Goal: Information Seeking & Learning: Understand process/instructions

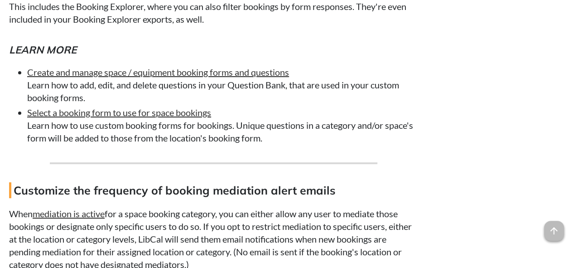
scroll to position [6872, 0]
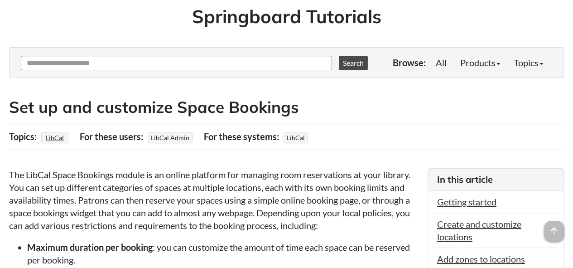
scroll to position [76, 0]
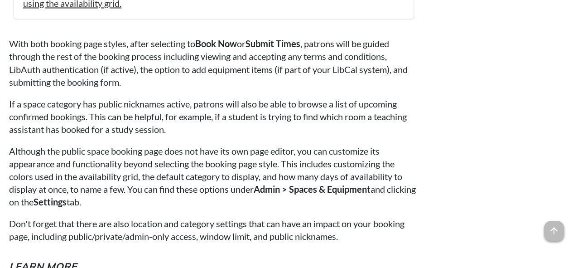
scroll to position [6553, 0]
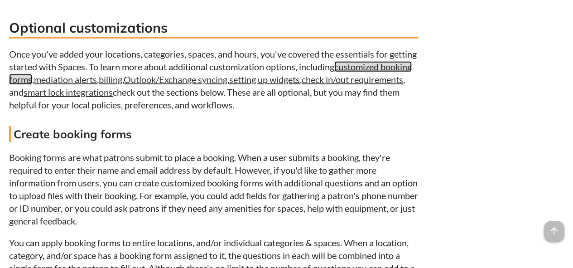
click at [406, 85] on link "customized booking forms" at bounding box center [210, 73] width 403 height 24
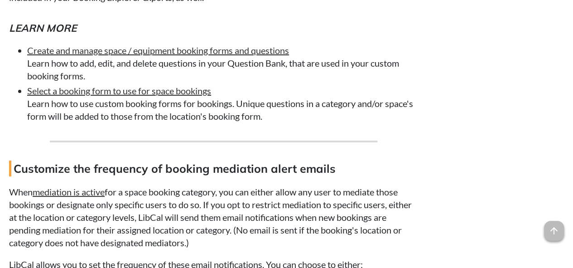
scroll to position [6883, 0]
click at [406, 82] on li "Create and manage space / equipment booking forms and questions Learn how to ad…" at bounding box center [222, 62] width 391 height 38
